Goal: Obtain resource: Download file/media

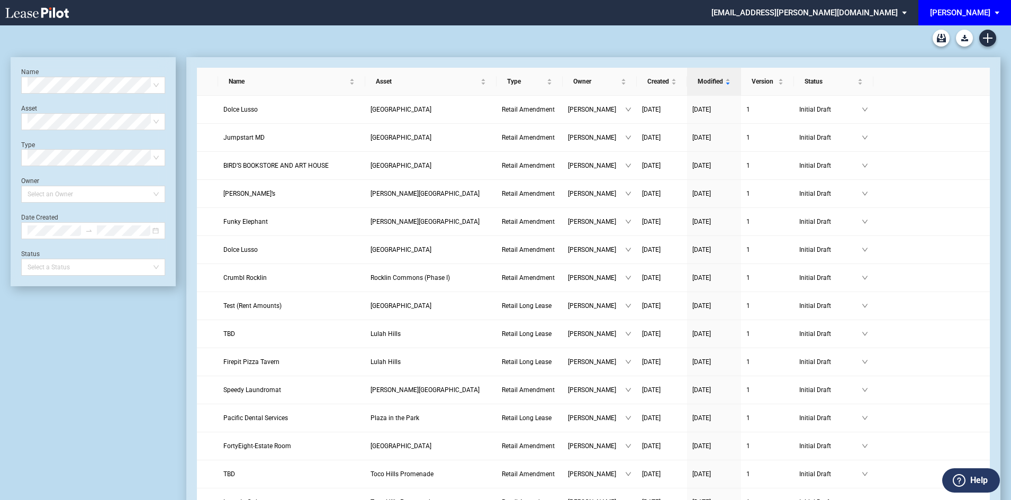
click at [1005, 15] on md-select-value "[PERSON_NAME]" at bounding box center [968, 12] width 79 height 24
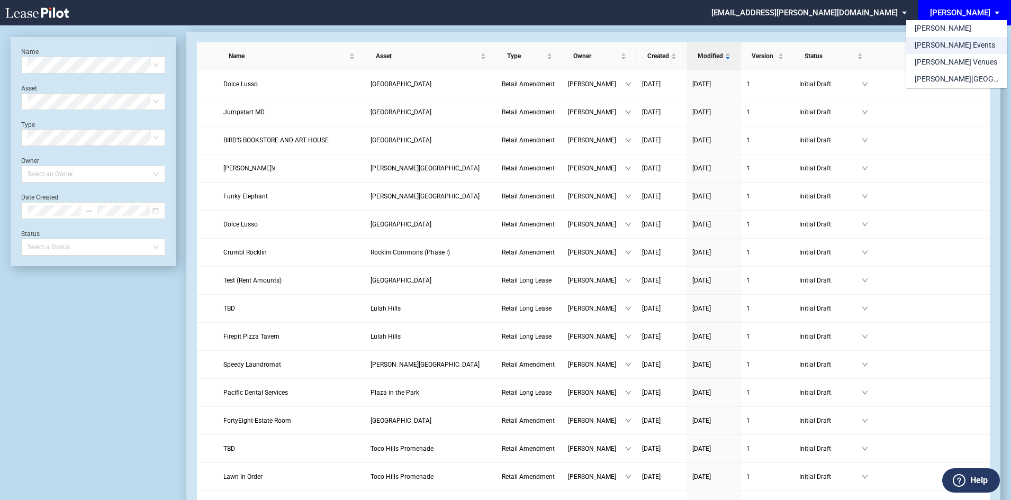
click at [953, 49] on div "[PERSON_NAME] Events" at bounding box center [954, 45] width 80 height 11
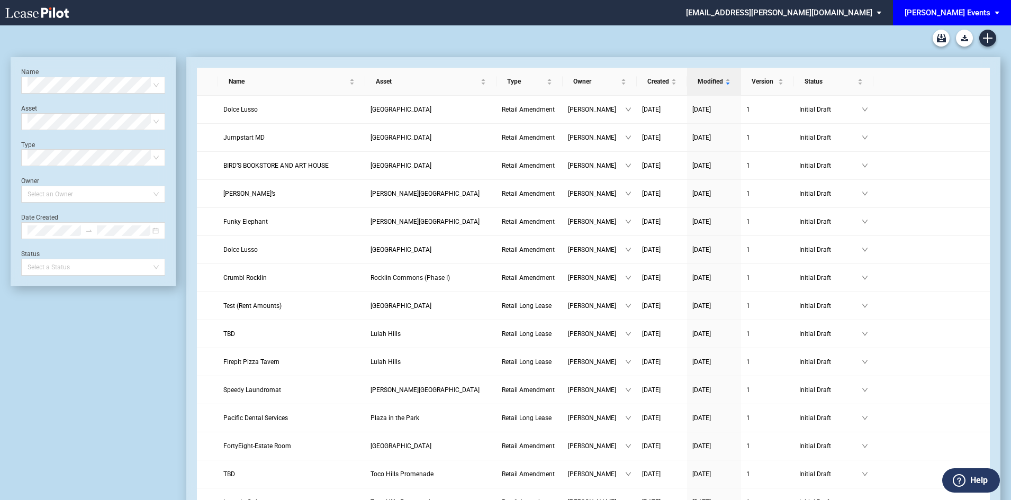
scroll to position [25, 0]
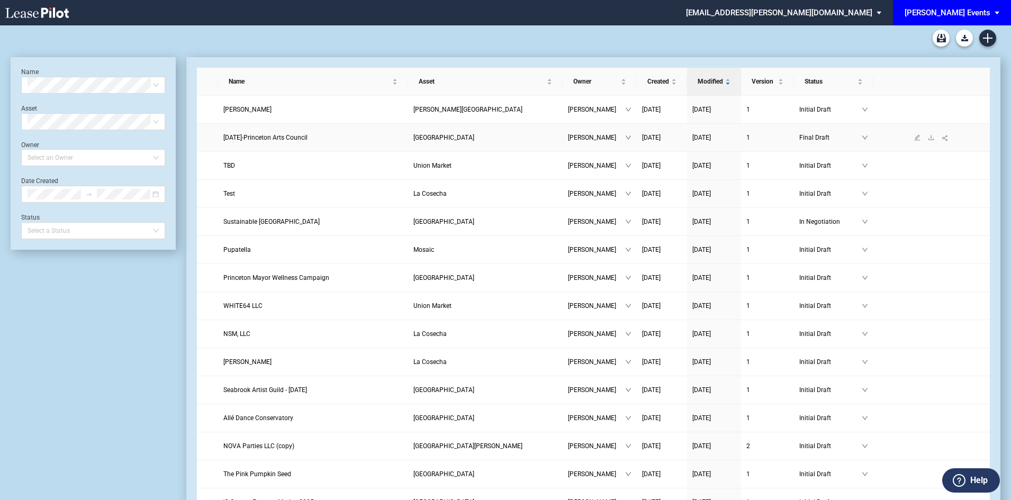
click at [306, 138] on span "[DATE]-Princeton Arts Council" at bounding box center [265, 137] width 84 height 7
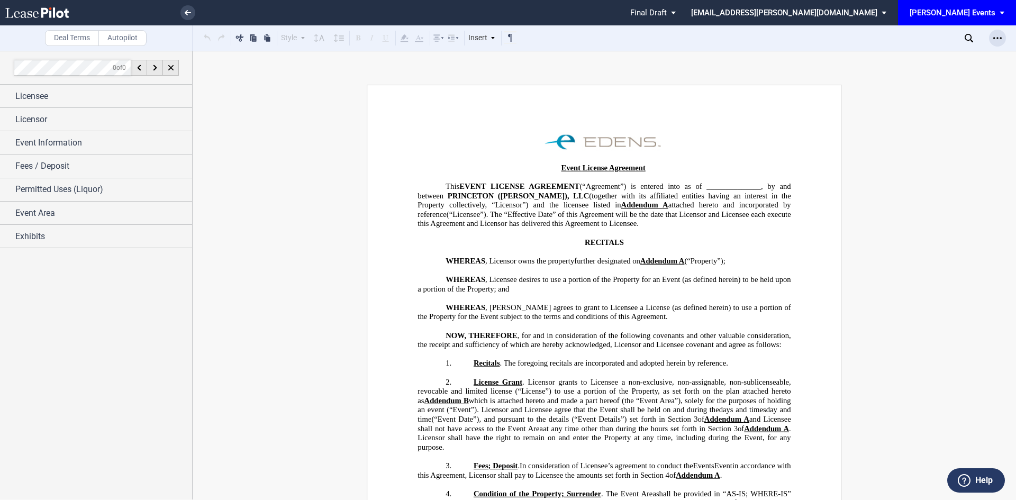
click at [1002, 34] on div "Open Lease options menu" at bounding box center [997, 38] width 17 height 17
click at [928, 62] on div "Download" at bounding box center [932, 57] width 148 height 14
click at [1001, 35] on icon "Open Lease options menu" at bounding box center [997, 38] width 8 height 8
click at [911, 53] on div "Download" at bounding box center [935, 56] width 129 height 9
